Goal: Task Accomplishment & Management: Complete application form

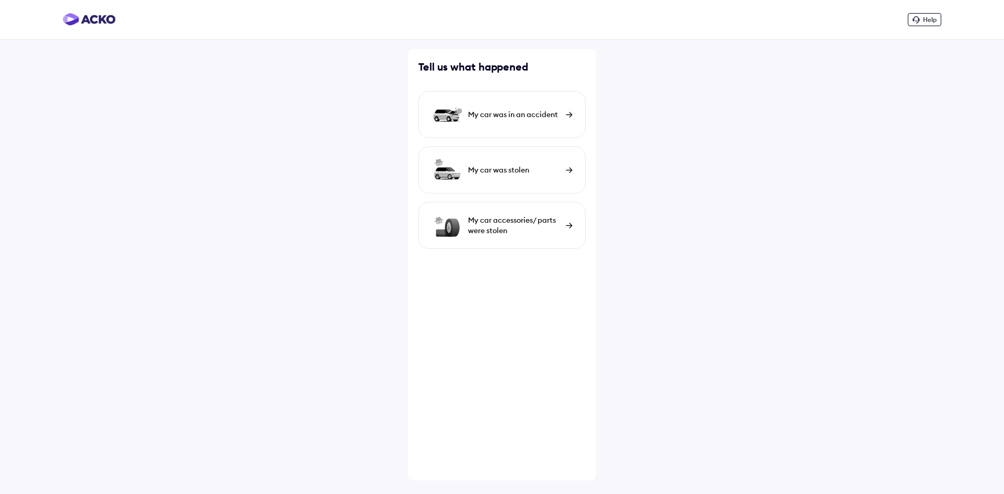
click at [537, 118] on div "My car was in an accident" at bounding box center [514, 114] width 93 height 10
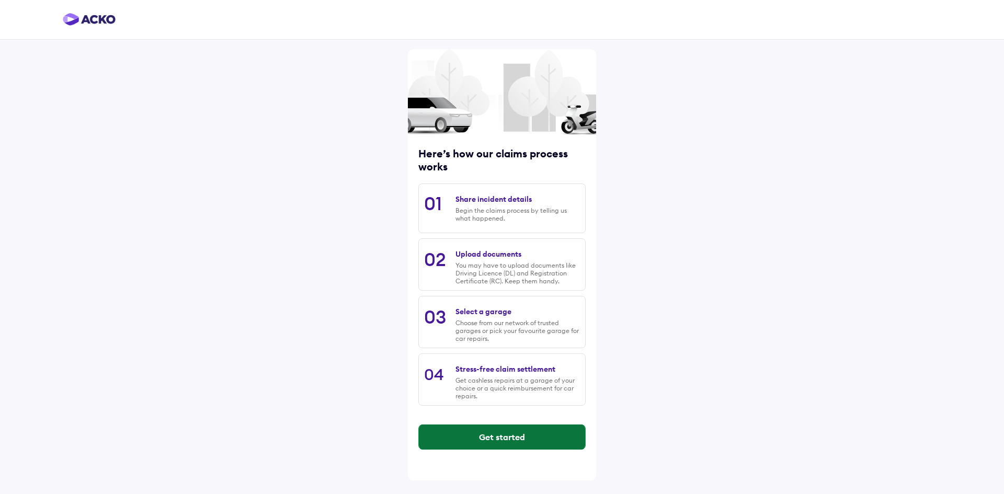
click at [514, 443] on button "Get started" at bounding box center [502, 437] width 166 height 25
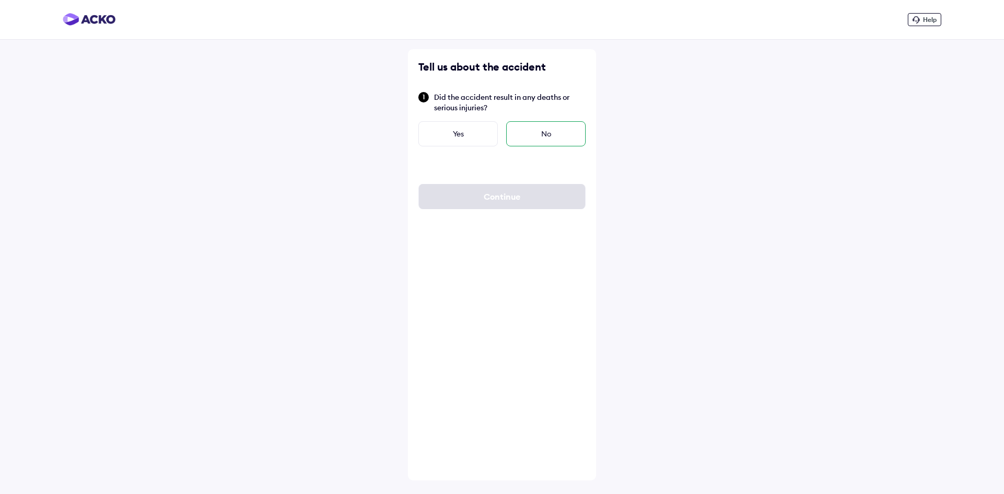
click at [534, 142] on div "No" at bounding box center [545, 133] width 79 height 25
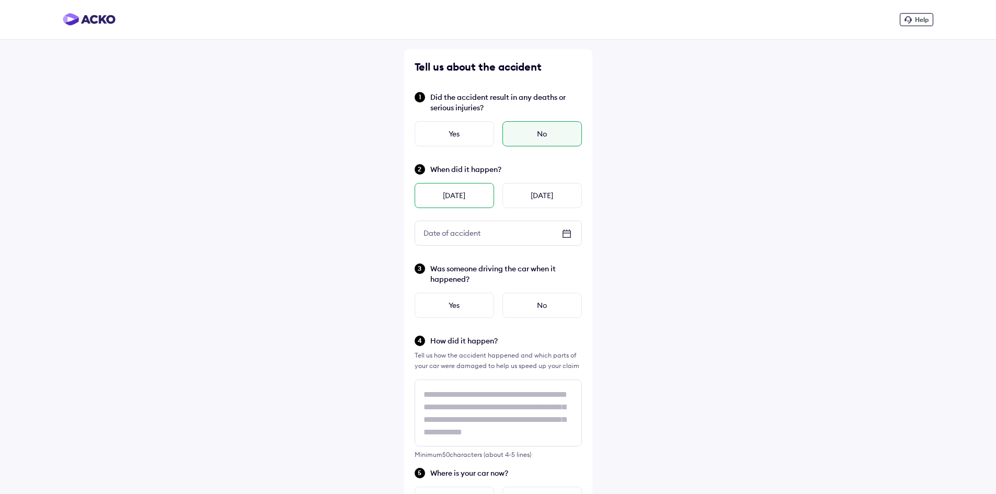
click at [462, 199] on div "[DATE]" at bounding box center [454, 195] width 79 height 25
click at [468, 312] on div "Yes" at bounding box center [454, 305] width 79 height 25
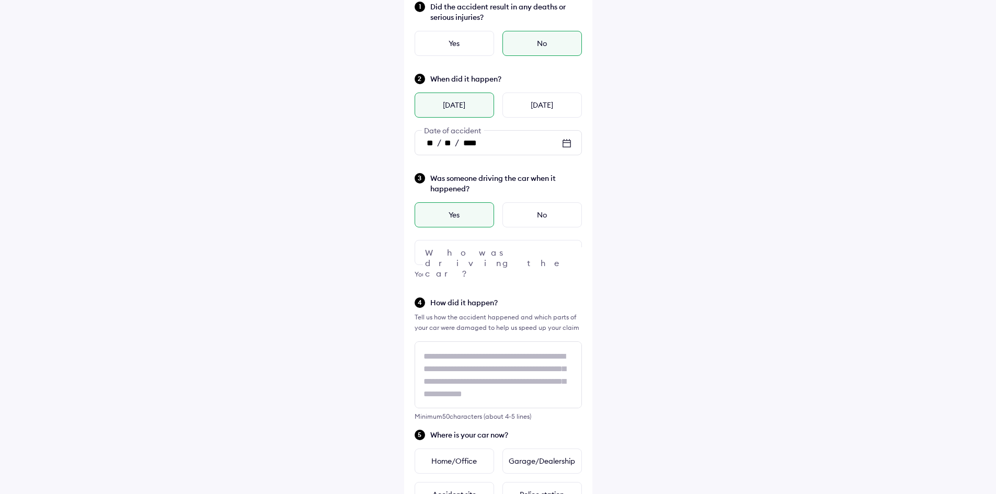
scroll to position [105, 0]
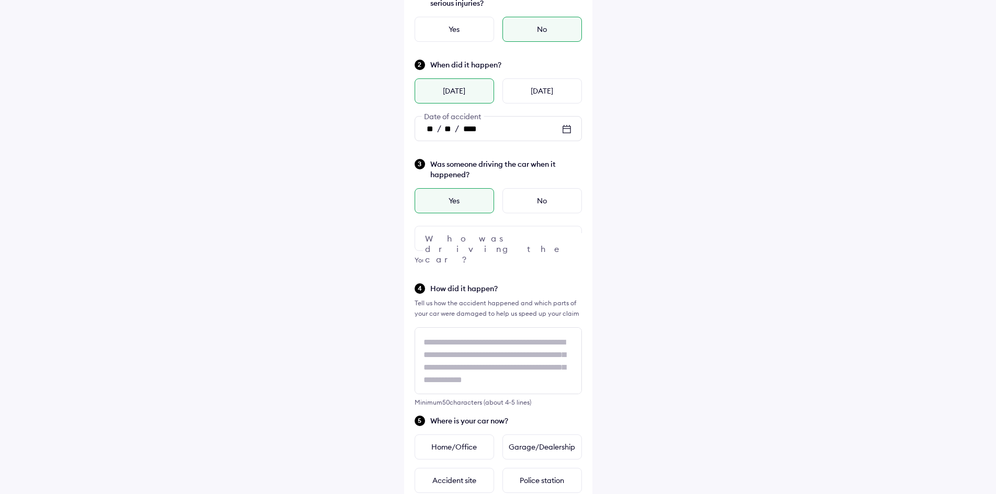
click at [467, 237] on div at bounding box center [498, 238] width 167 height 25
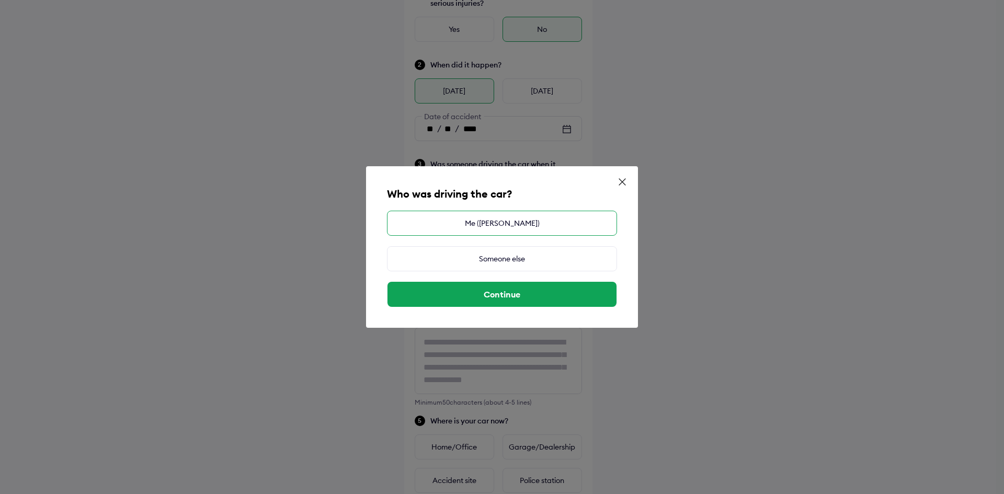
click at [522, 221] on div "Me ([PERSON_NAME])" at bounding box center [502, 223] width 230 height 25
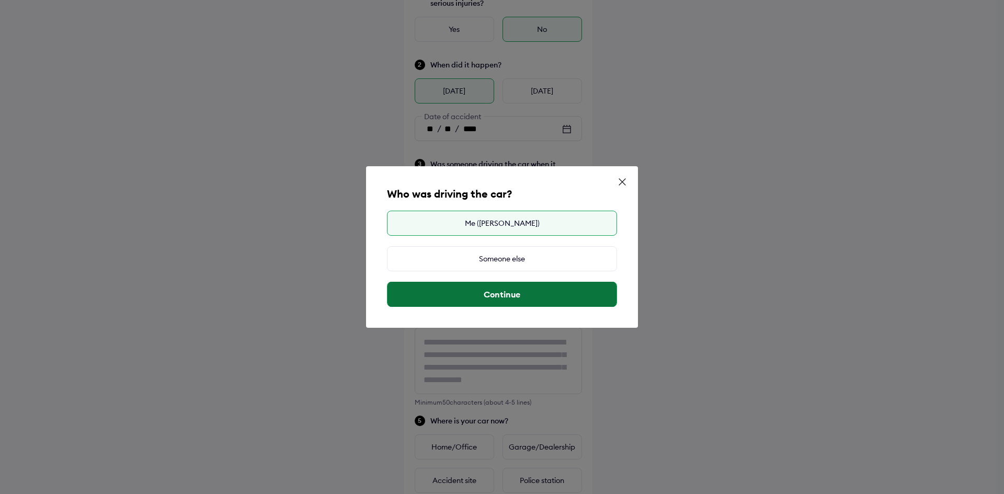
click at [520, 293] on button "Continue" at bounding box center [501, 294] width 229 height 25
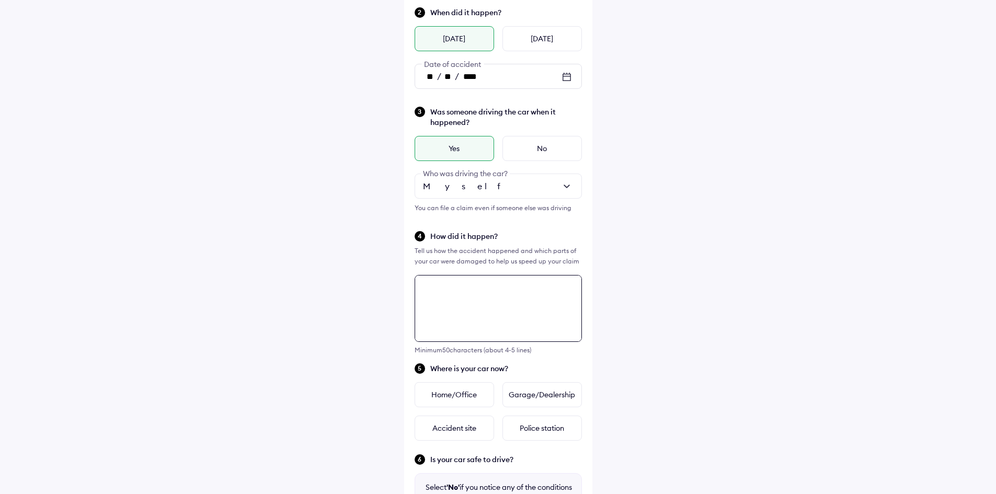
click at [482, 309] on textarea at bounding box center [498, 308] width 167 height 67
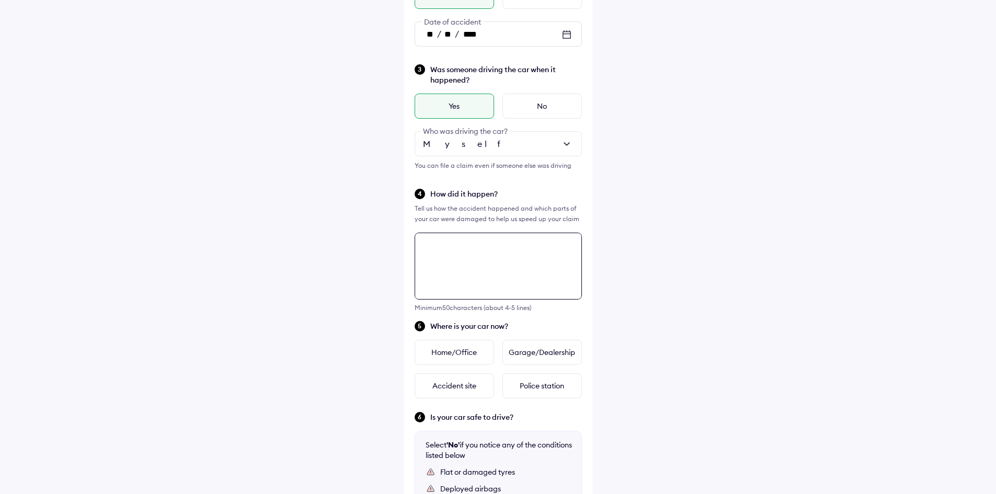
scroll to position [193, 0]
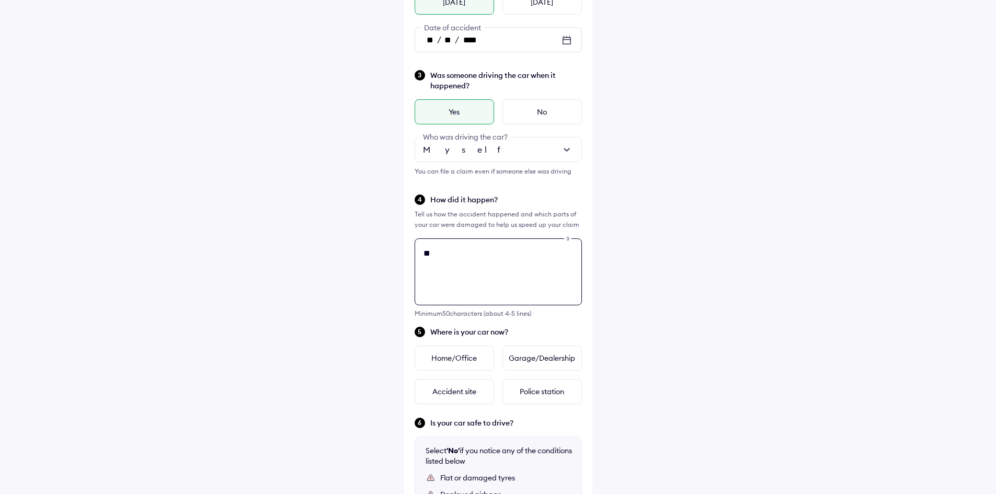
type textarea "*"
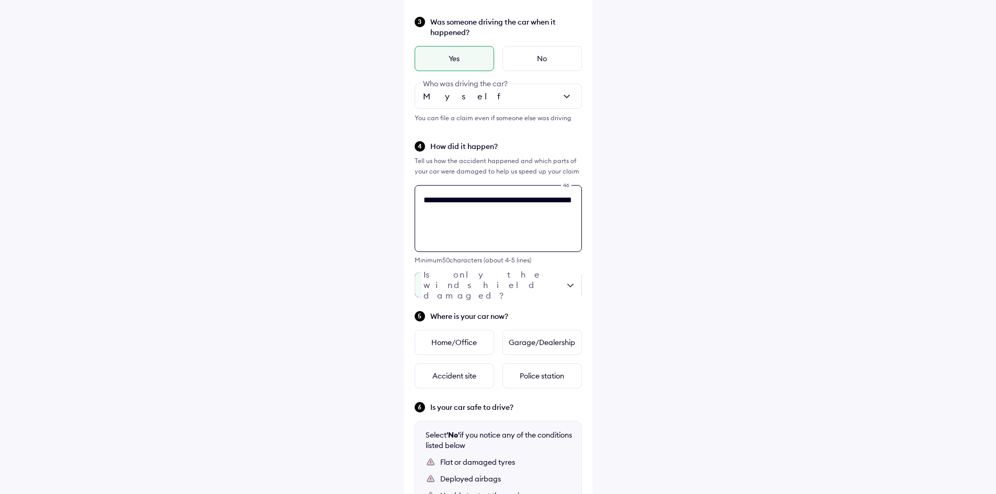
scroll to position [298, 0]
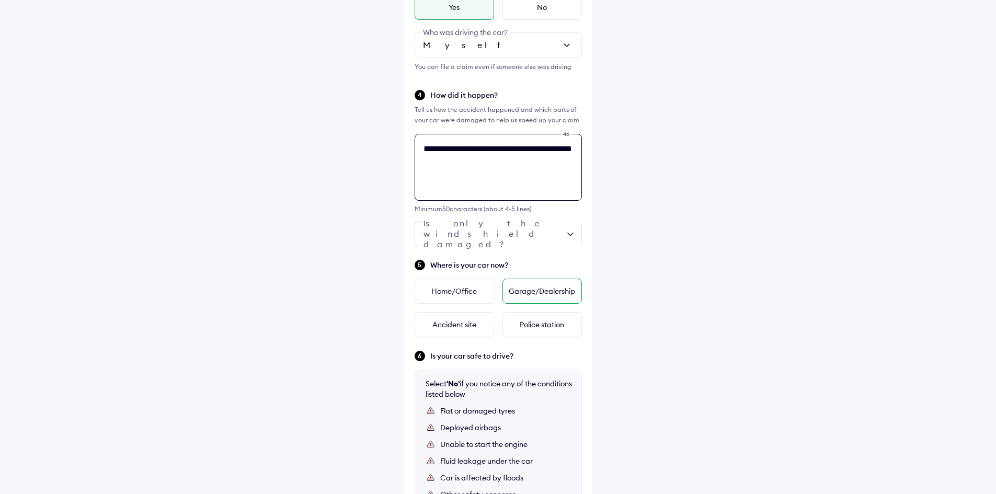
type textarea "**********"
click at [529, 292] on div "Garage/Dealership" at bounding box center [541, 291] width 79 height 25
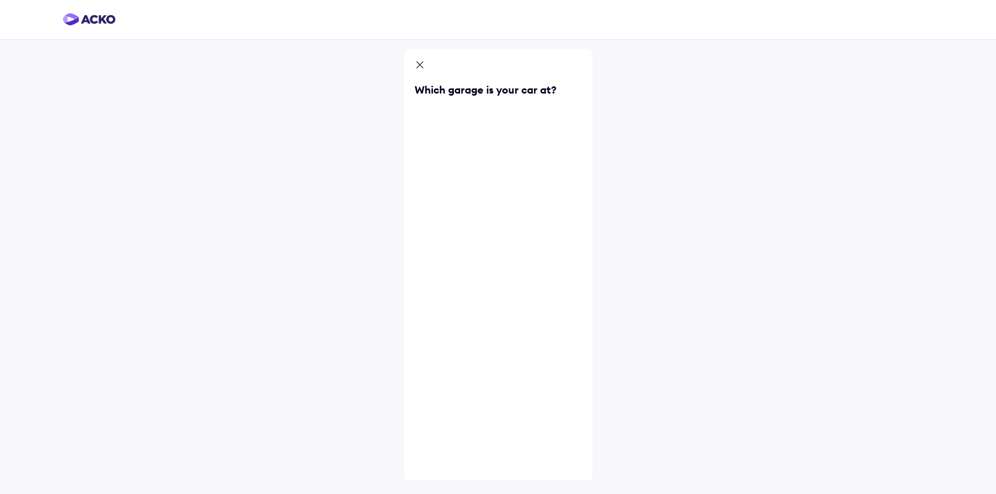
scroll to position [0, 0]
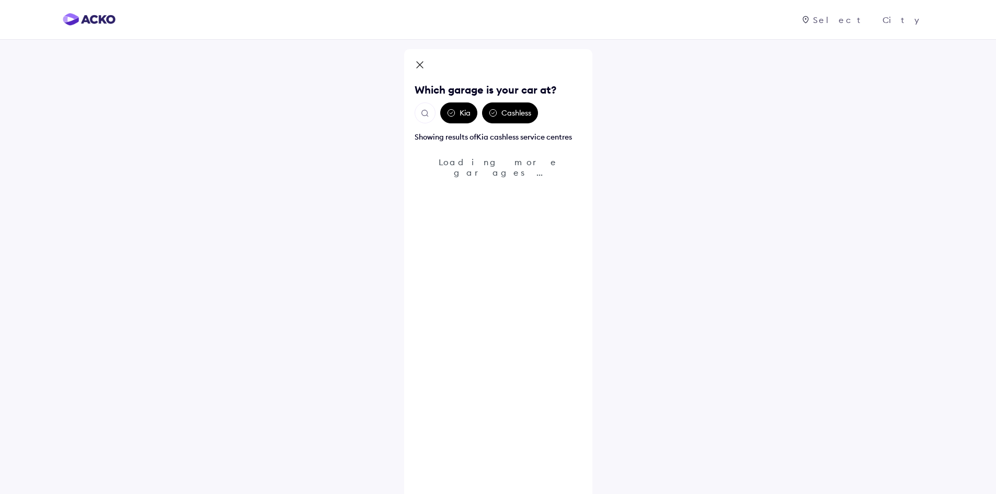
click at [500, 114] on div "Cashless" at bounding box center [510, 112] width 56 height 21
click at [418, 64] on icon at bounding box center [420, 66] width 10 height 13
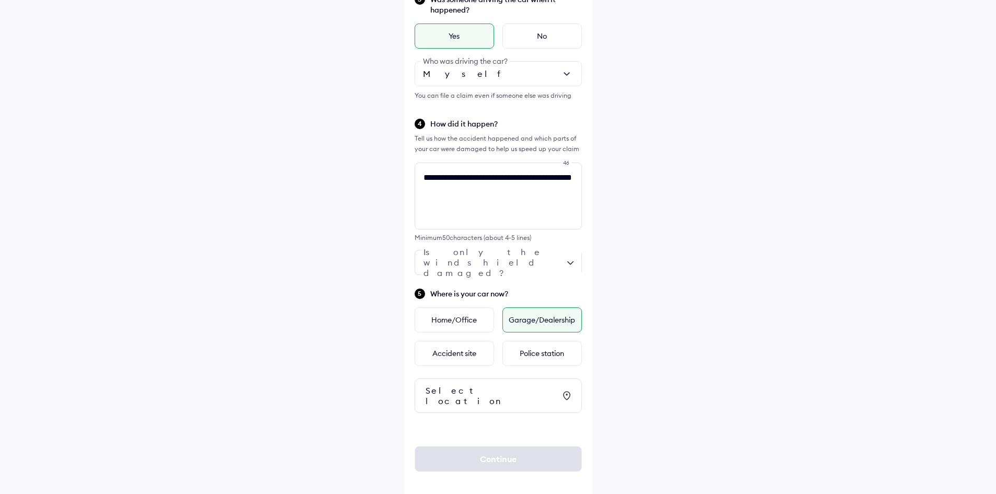
scroll to position [270, 0]
click at [502, 256] on div at bounding box center [498, 261] width 167 height 25
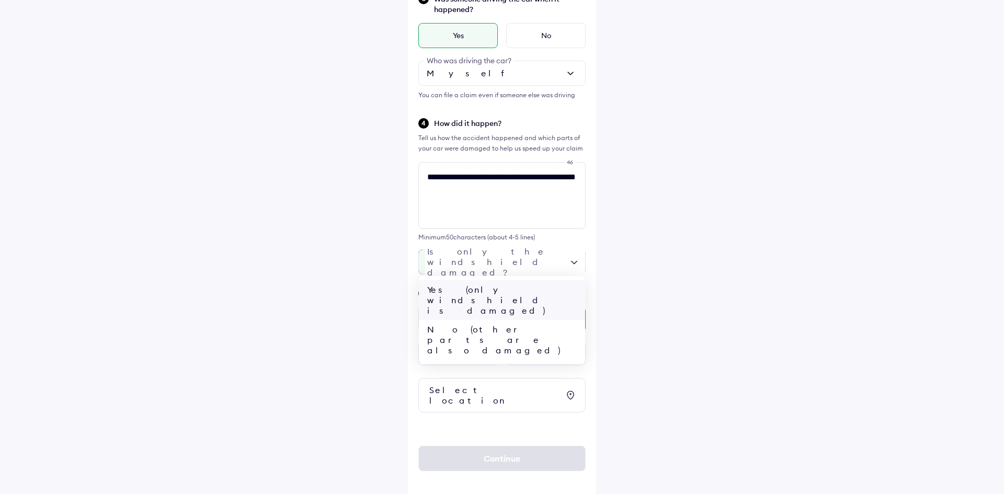
click at [500, 288] on div "Yes (only windshield is damaged)" at bounding box center [502, 300] width 166 height 40
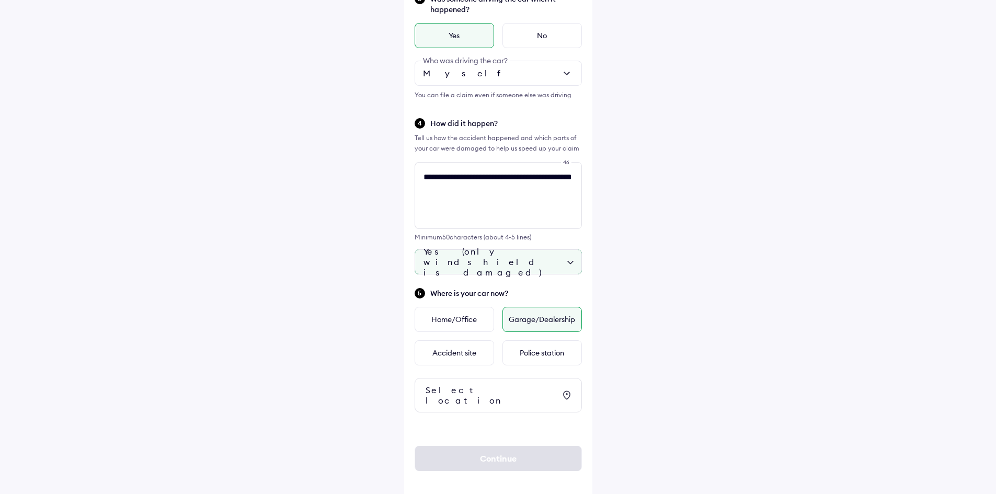
click at [565, 395] on icon at bounding box center [566, 395] width 13 height 13
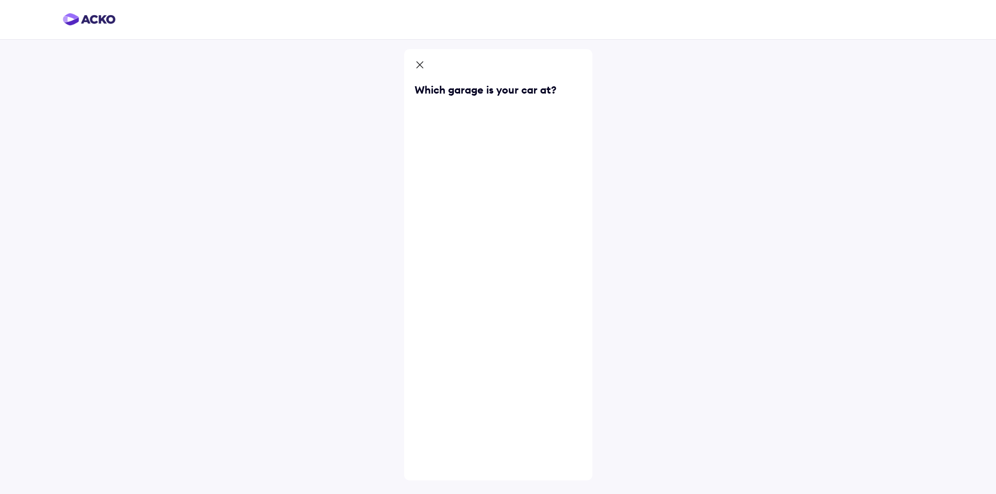
scroll to position [0, 0]
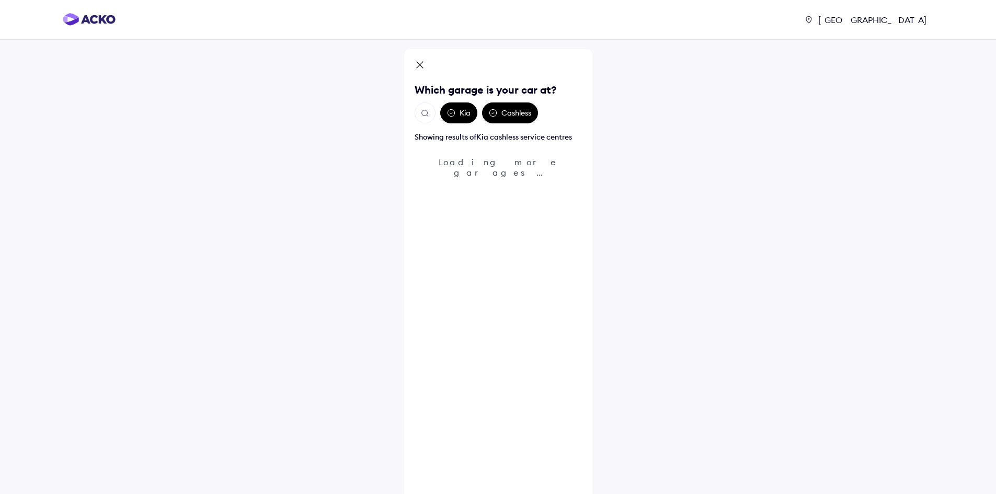
click at [421, 67] on icon at bounding box center [420, 66] width 10 height 13
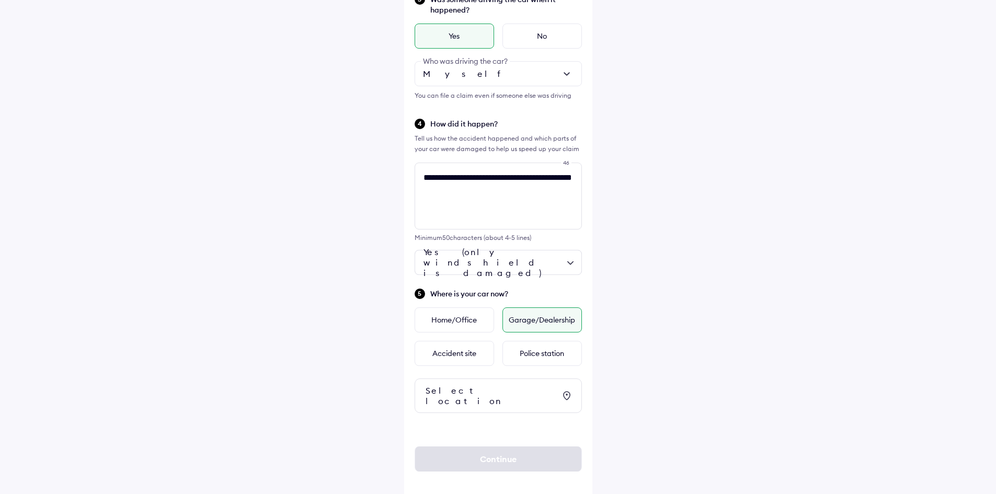
scroll to position [270, 0]
click at [565, 392] on icon at bounding box center [566, 395] width 13 height 13
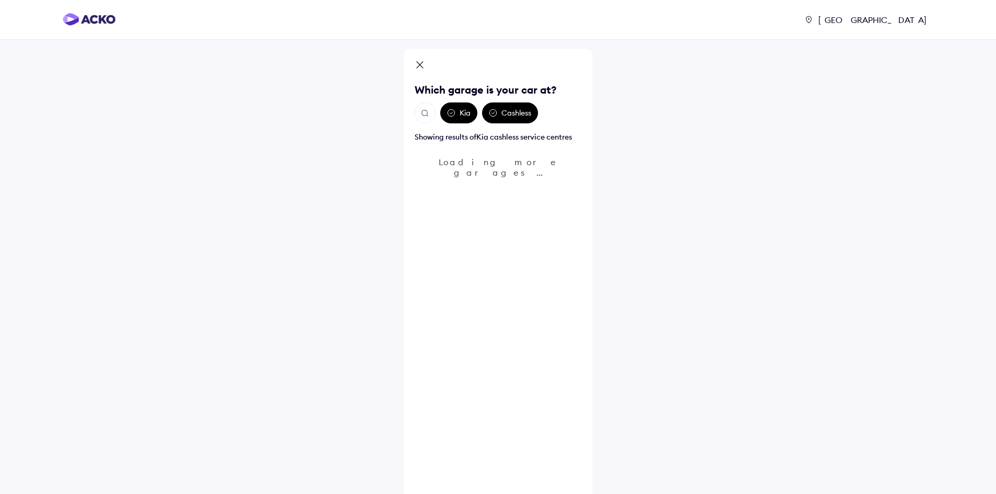
click at [506, 112] on div "Cashless" at bounding box center [510, 112] width 56 height 21
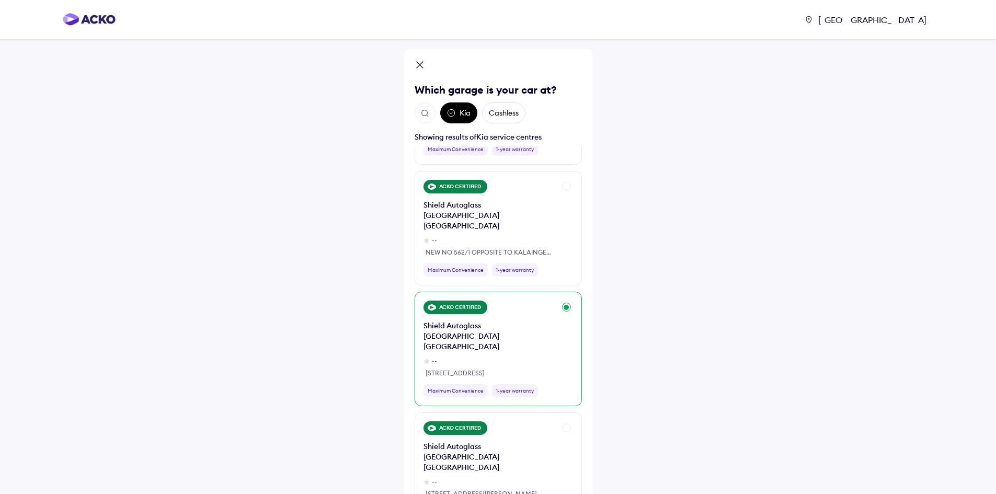
scroll to position [314, 0]
click at [505, 356] on div "--" at bounding box center [490, 360] width 132 height 9
click at [573, 291] on div "ACKO CERTIFIED Shield Autoglass [GEOGRAPHIC_DATA] [GEOGRAPHIC_DATA] -- [STREET_…" at bounding box center [498, 348] width 167 height 115
click at [551, 319] on div "Shield Autoglass [GEOGRAPHIC_DATA] [GEOGRAPHIC_DATA]" at bounding box center [490, 334] width 132 height 31
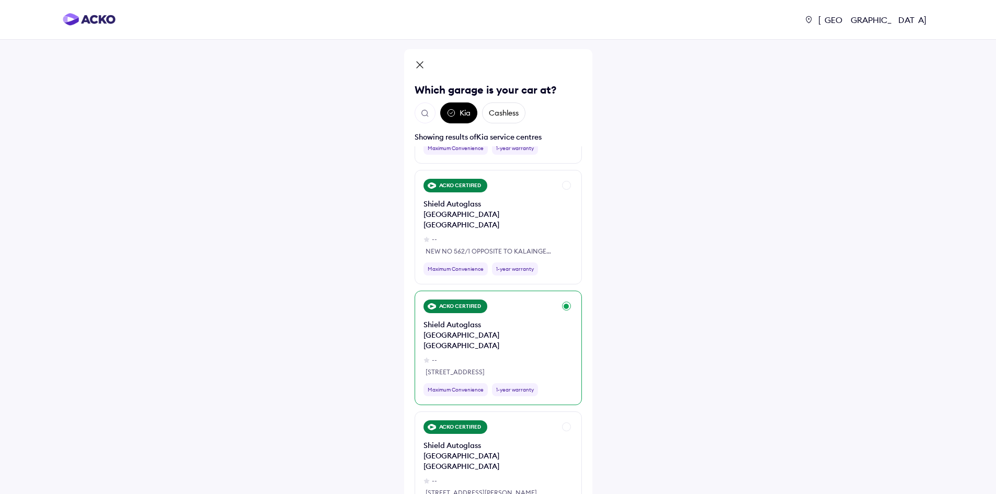
click at [419, 63] on icon at bounding box center [420, 66] width 10 height 13
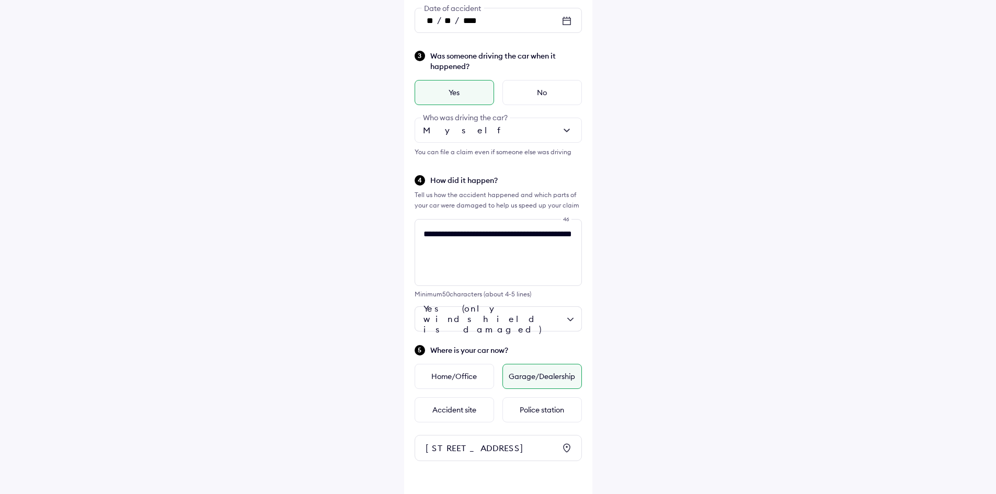
scroll to position [289, 0]
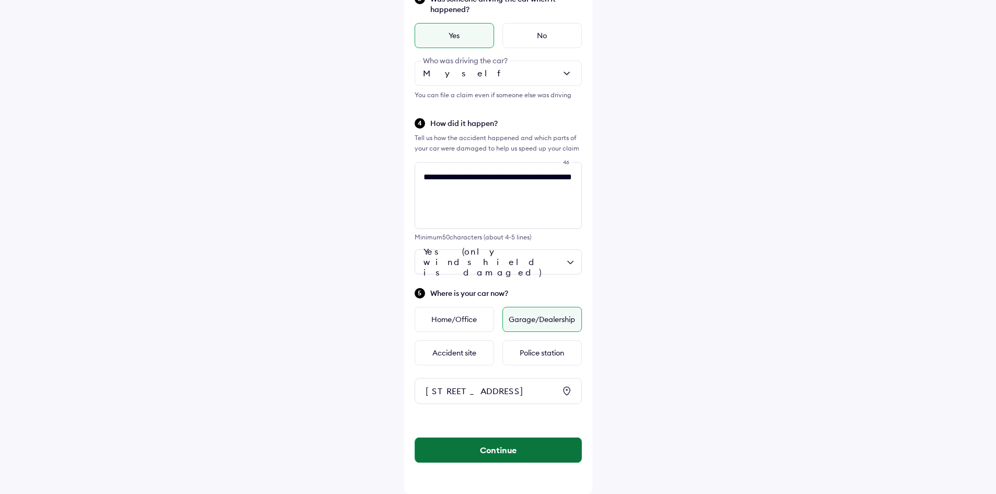
click at [490, 450] on button "Continue" at bounding box center [498, 450] width 166 height 25
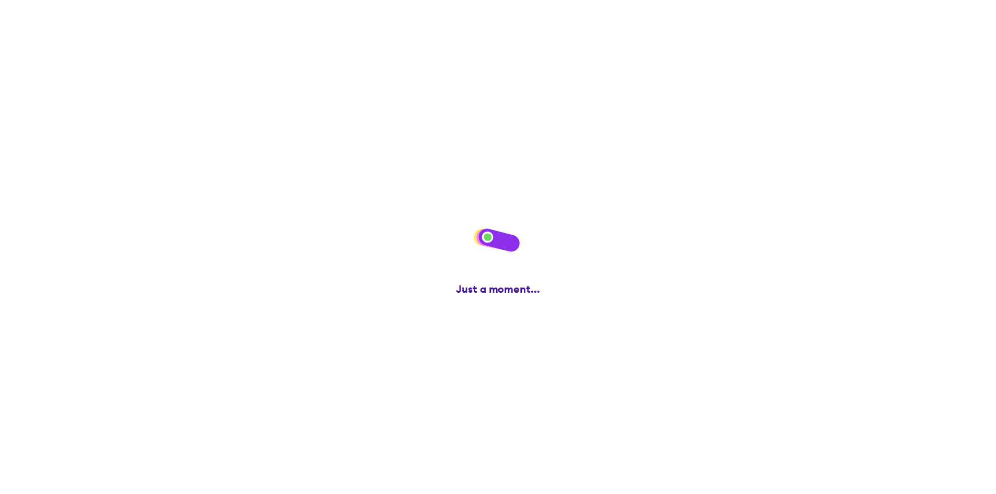
scroll to position [0, 0]
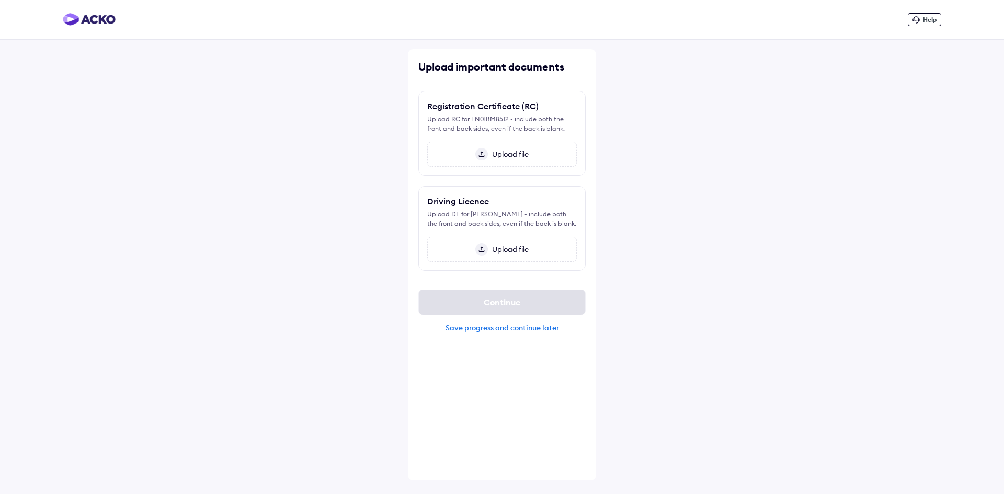
click at [495, 154] on span "Upload file" at bounding box center [508, 154] width 41 height 9
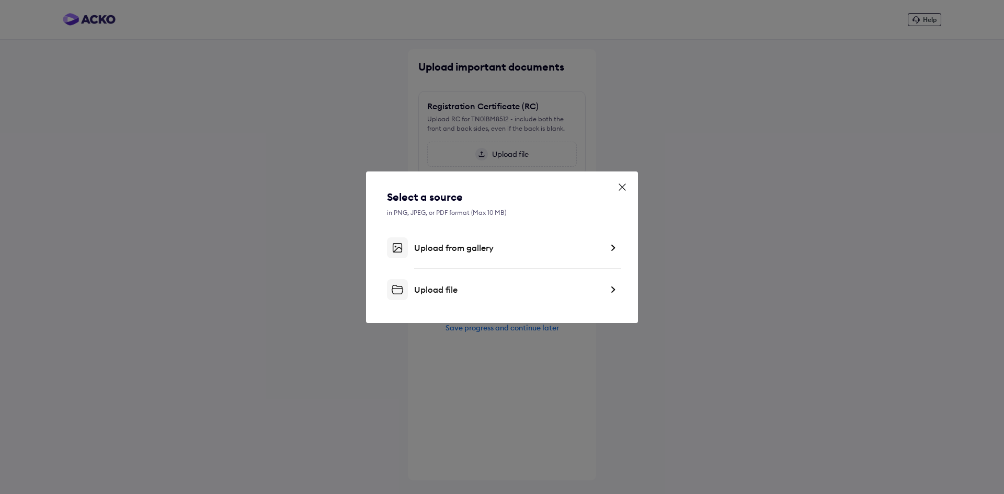
click at [468, 249] on div "Upload from gallery" at bounding box center [508, 248] width 188 height 10
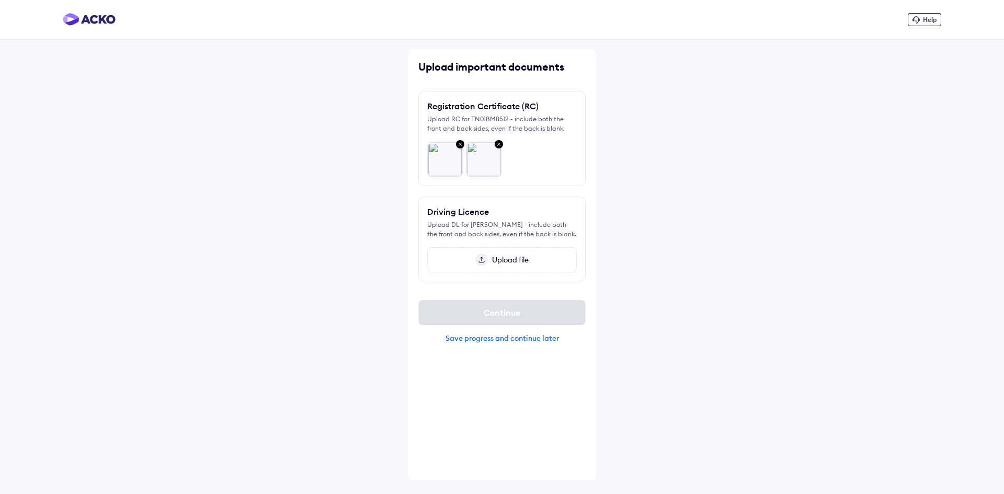
click at [506, 264] on span "Upload file" at bounding box center [508, 259] width 41 height 9
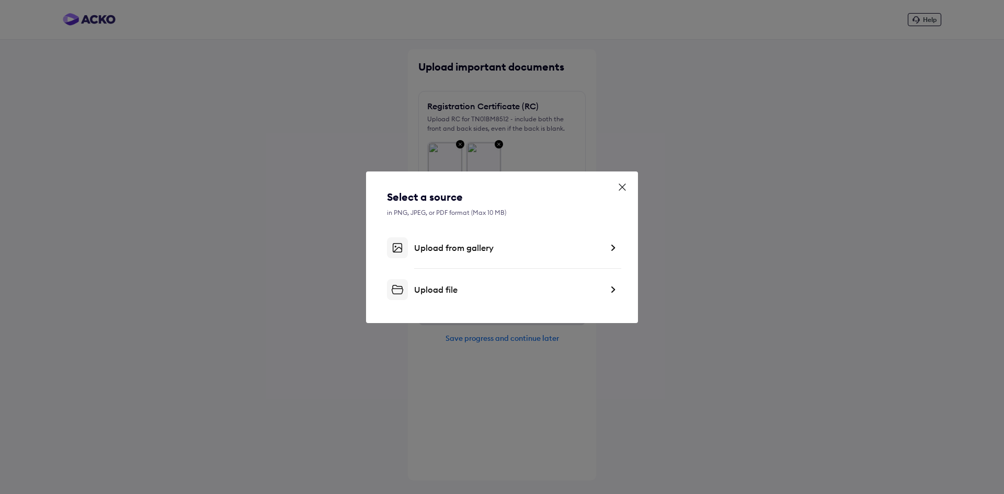
click at [474, 250] on div "Upload from gallery" at bounding box center [508, 248] width 188 height 10
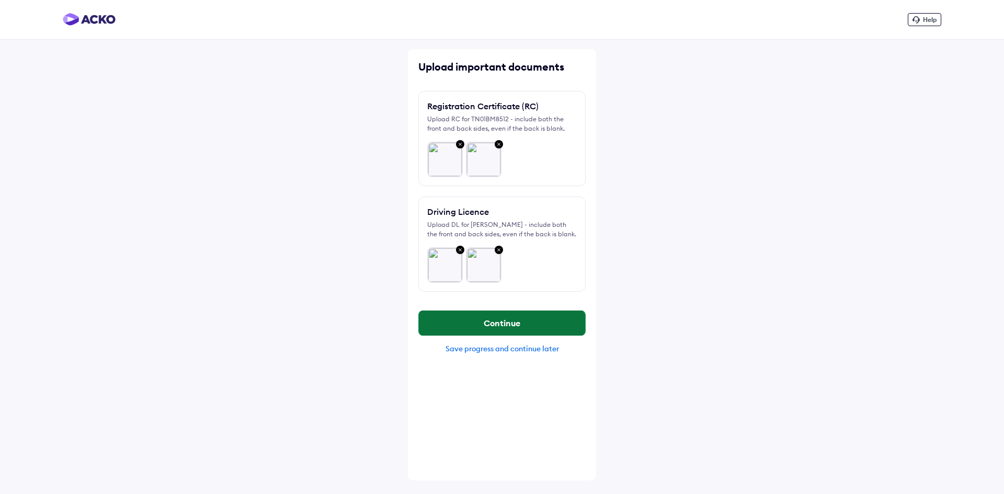
click at [516, 321] on button "Continue" at bounding box center [502, 323] width 166 height 25
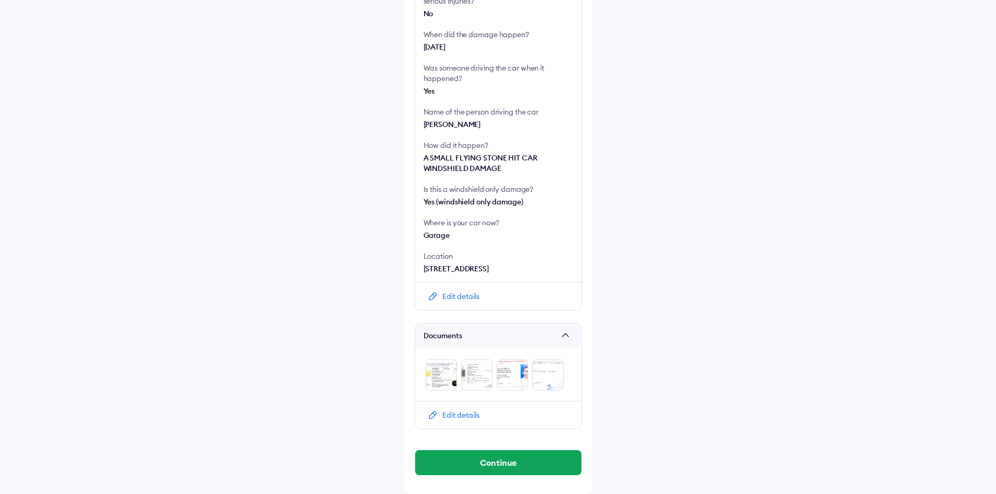
scroll to position [271, 0]
click at [522, 464] on button "Continue" at bounding box center [498, 462] width 166 height 25
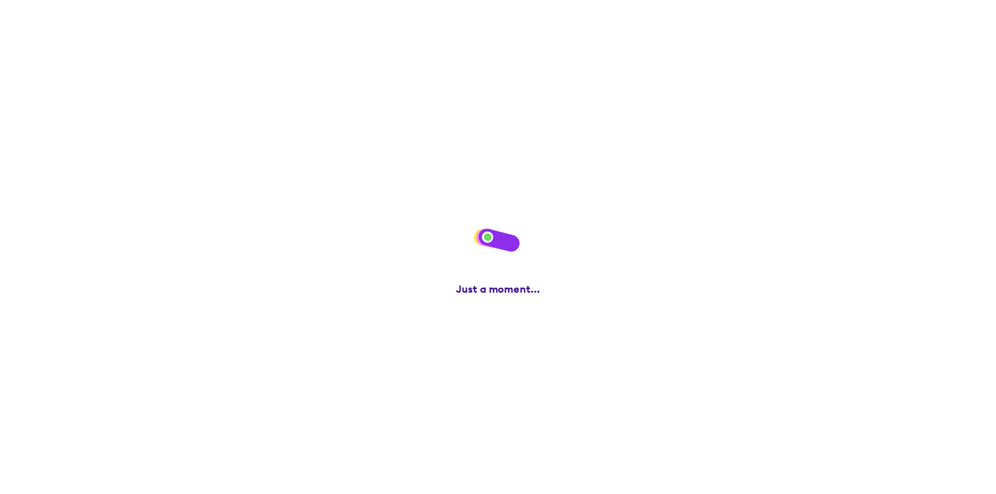
scroll to position [0, 0]
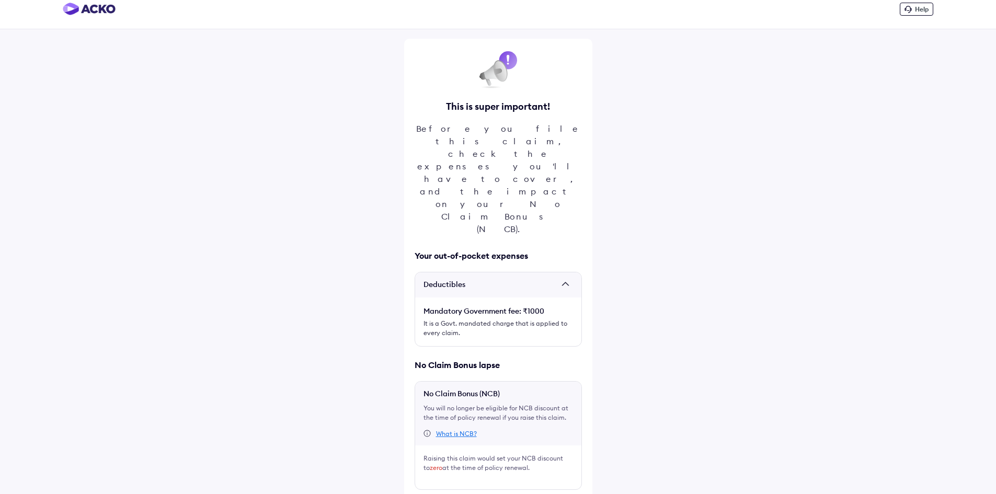
scroll to position [13, 0]
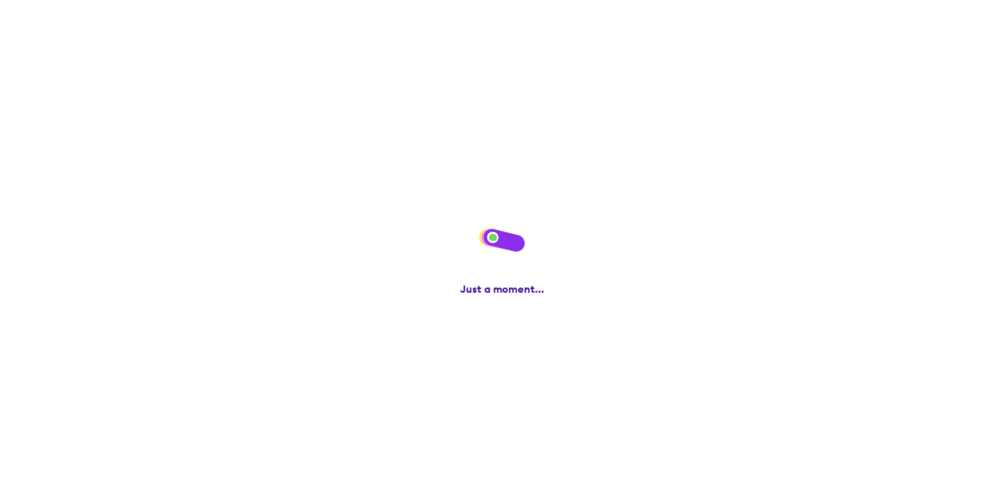
scroll to position [0, 0]
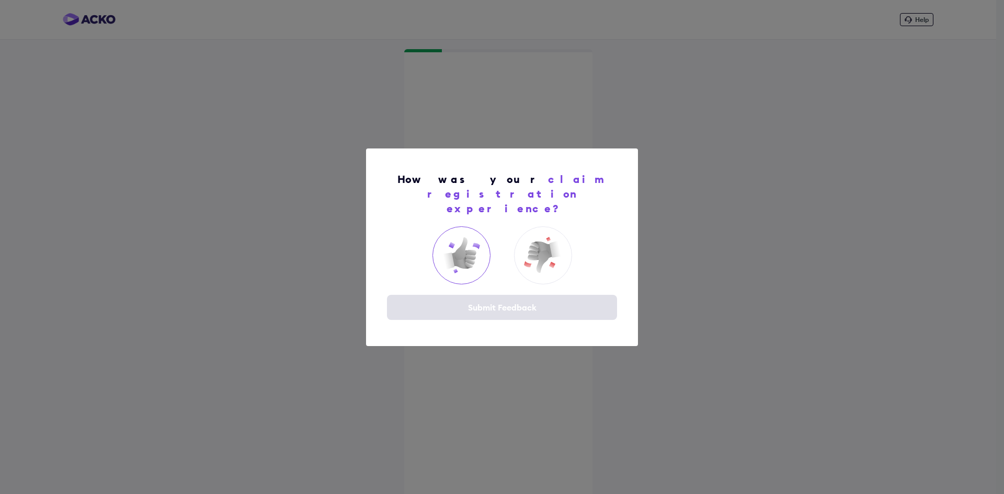
click at [470, 235] on img at bounding box center [461, 255] width 42 height 42
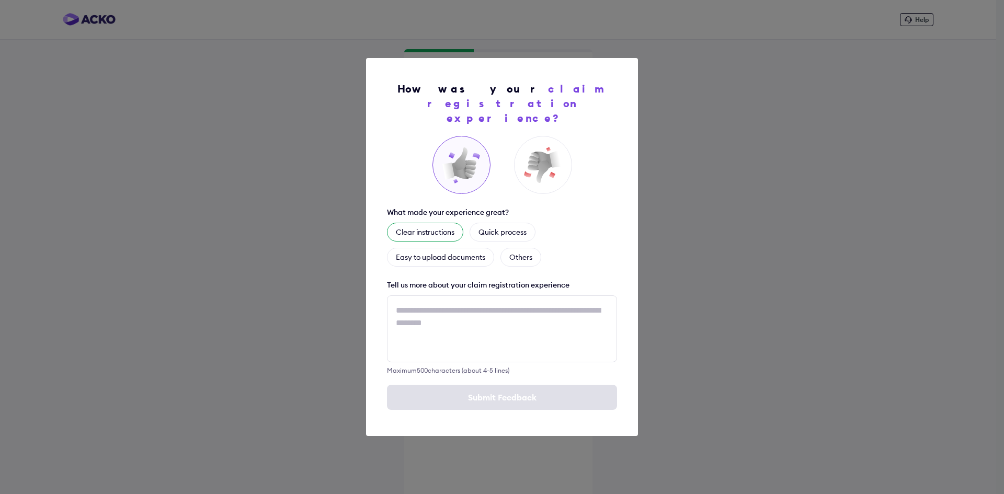
click at [439, 227] on div "Clear instructions" at bounding box center [425, 232] width 76 height 19
click at [449, 251] on div "Easy to upload documents" at bounding box center [440, 257] width 107 height 19
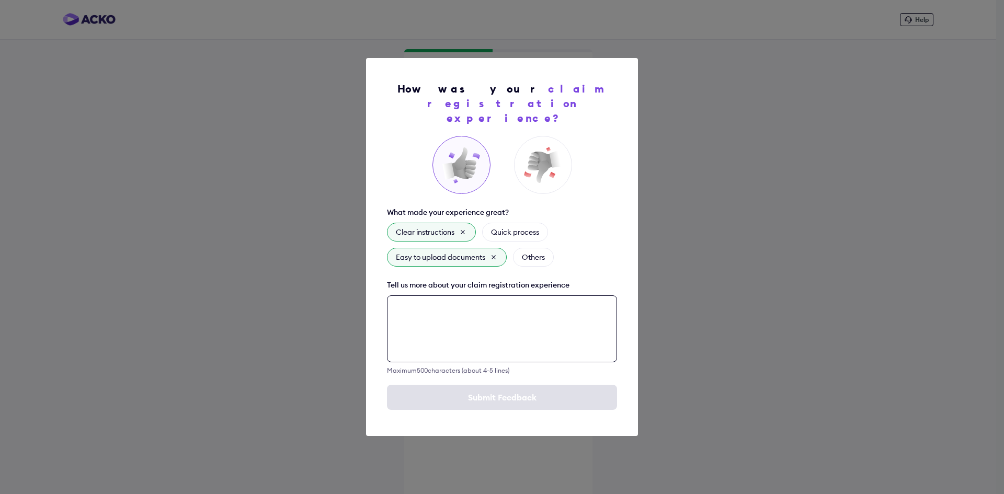
click at [455, 322] on textarea at bounding box center [502, 328] width 230 height 67
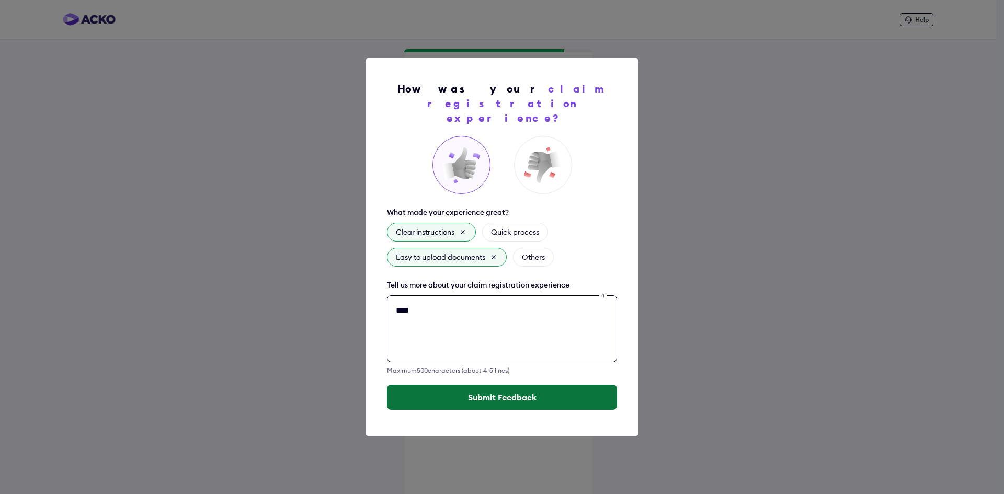
type textarea "****"
click at [488, 393] on button "Submit Feedback" at bounding box center [502, 397] width 230 height 25
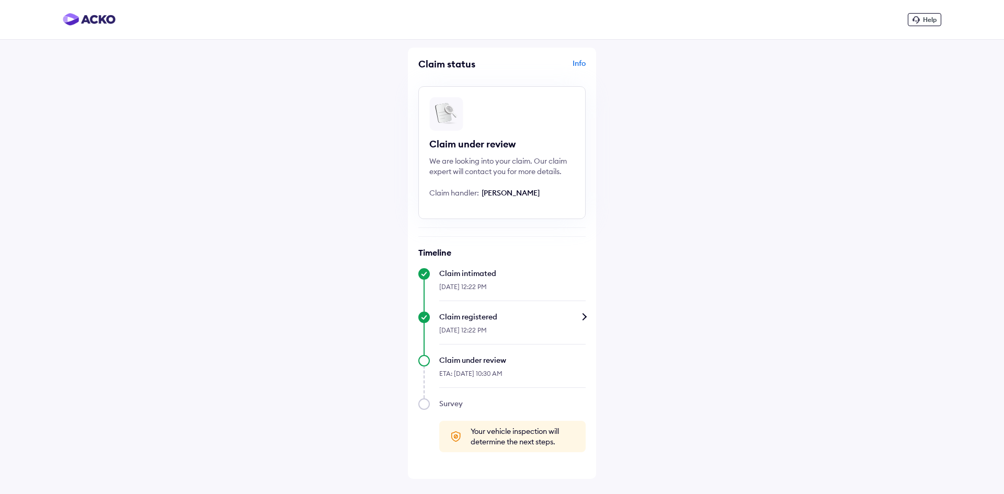
click at [573, 66] on div "Info" at bounding box center [545, 68] width 81 height 20
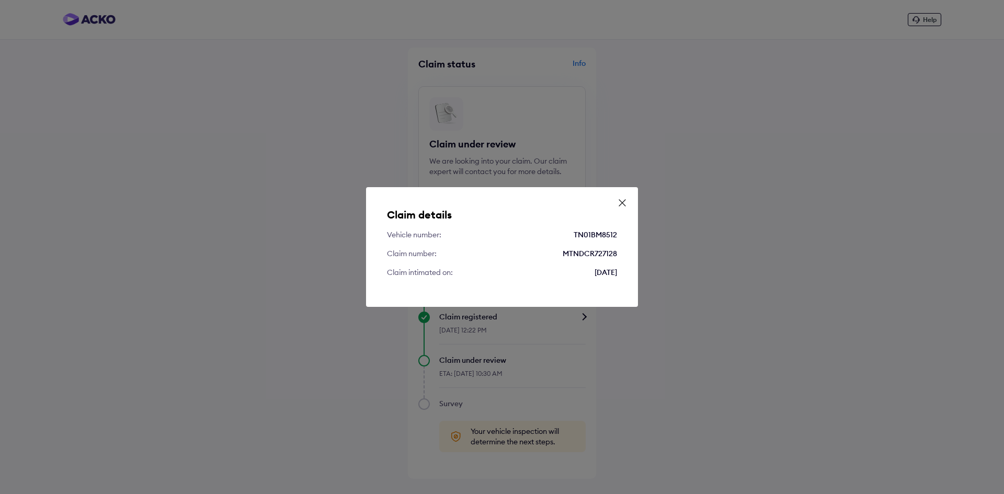
click at [574, 251] on div "MTNDCR727128" at bounding box center [590, 253] width 54 height 10
copy div "MTNDCR727128"
